Goal: Check status: Check status

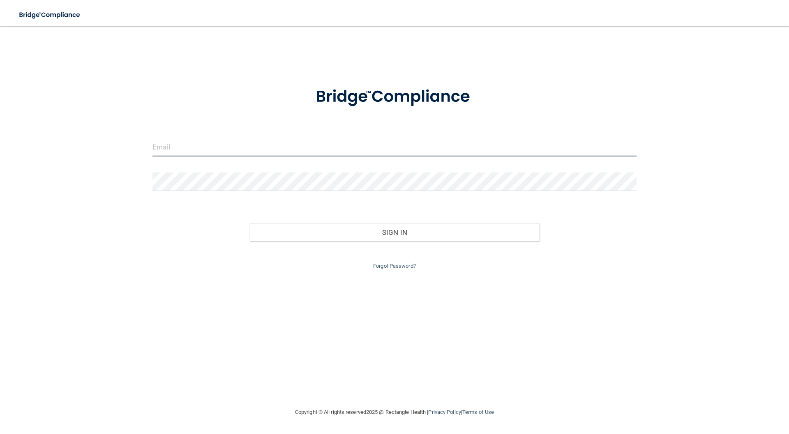
click at [252, 148] on input "email" at bounding box center [394, 147] width 484 height 18
type input "[EMAIL_ADDRESS][DOMAIN_NAME]"
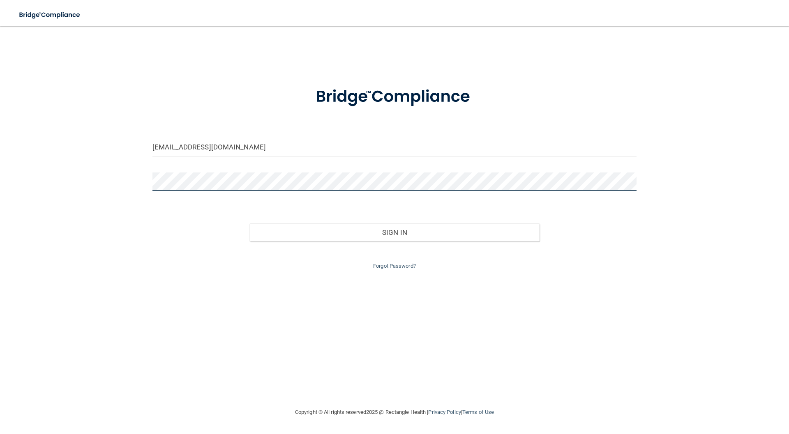
click at [249, 224] on button "Sign In" at bounding box center [394, 233] width 291 height 18
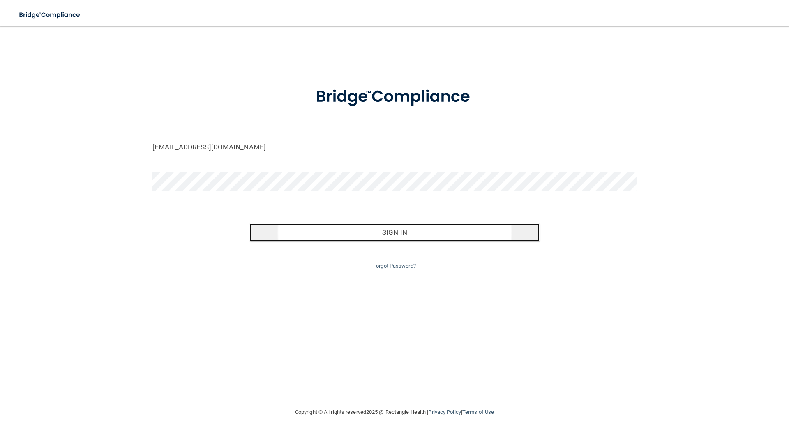
click at [371, 224] on button "Sign In" at bounding box center [394, 233] width 291 height 18
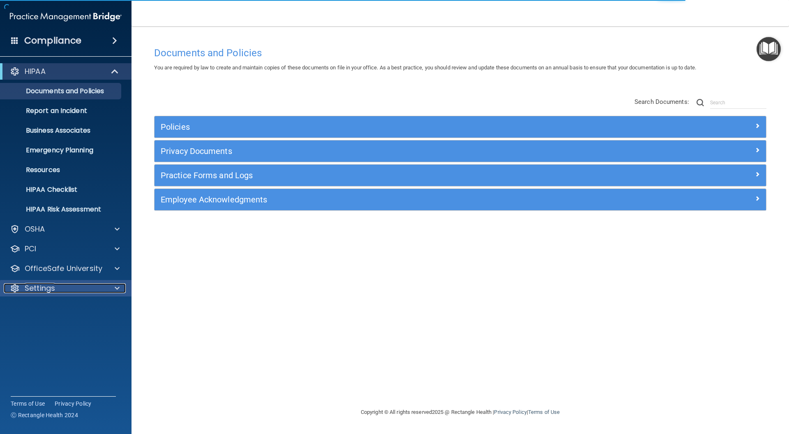
click at [73, 292] on div "Settings" at bounding box center [55, 289] width 102 height 10
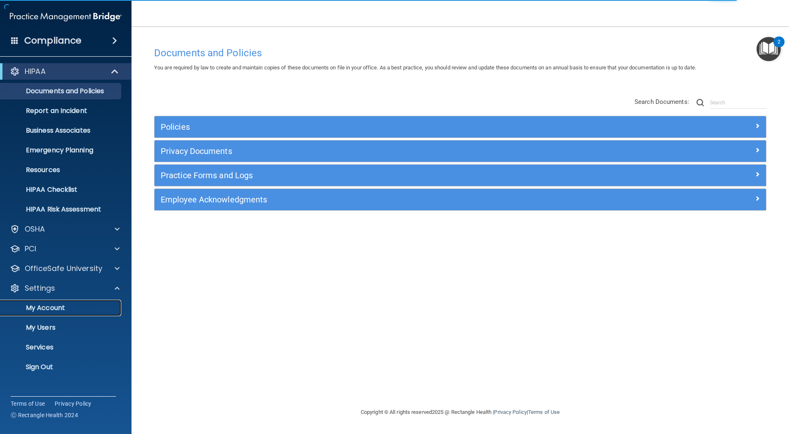
click at [51, 308] on p "My Account" at bounding box center [61, 308] width 112 height 8
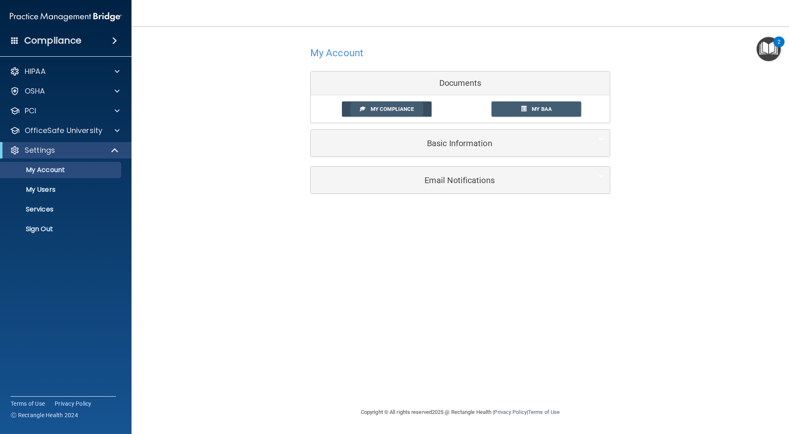
click at [404, 106] on link "My Compliance" at bounding box center [387, 109] width 90 height 15
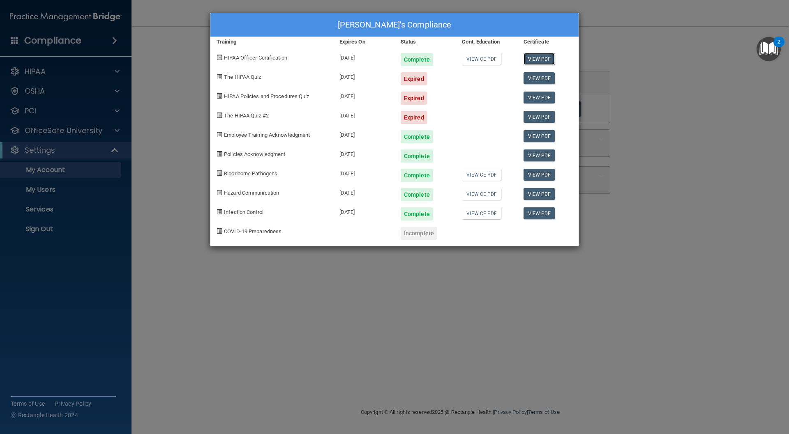
click at [538, 59] on link "View PDF" at bounding box center [540, 59] width 32 height 12
click at [545, 81] on link "View PDF" at bounding box center [540, 78] width 32 height 12
click at [549, 173] on link "View PDF" at bounding box center [540, 175] width 32 height 12
click at [542, 72] on div "View PDF" at bounding box center [547, 75] width 61 height 19
click at [544, 78] on link "View PDF" at bounding box center [540, 78] width 32 height 12
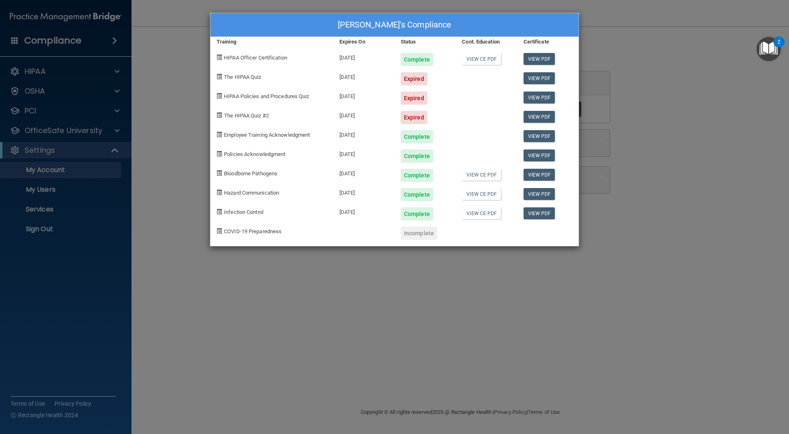
click at [664, 83] on div "[PERSON_NAME]'s Compliance Training Expires On Status Cont. Education Certifica…" at bounding box center [394, 217] width 789 height 434
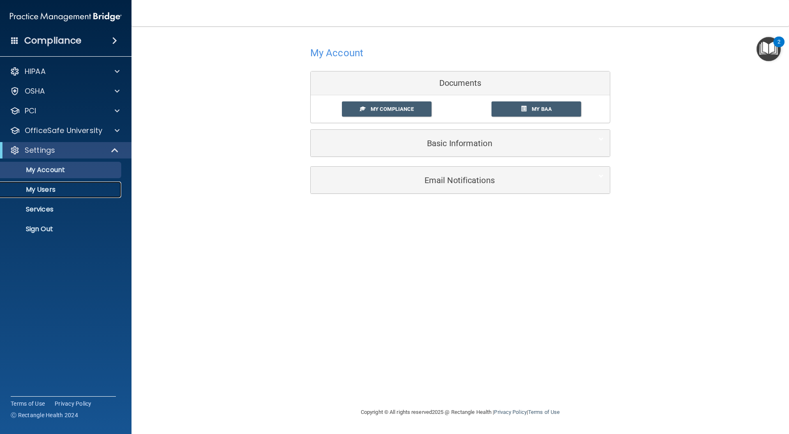
click at [44, 188] on p "My Users" at bounding box center [61, 190] width 112 height 8
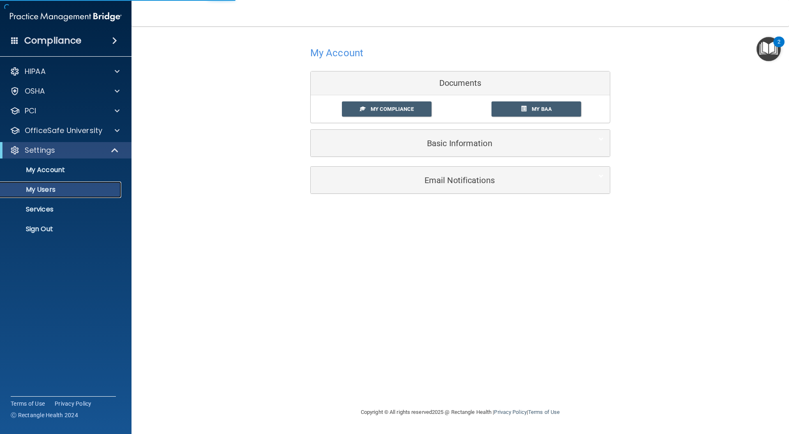
select select "20"
